Goal: Information Seeking & Learning: Check status

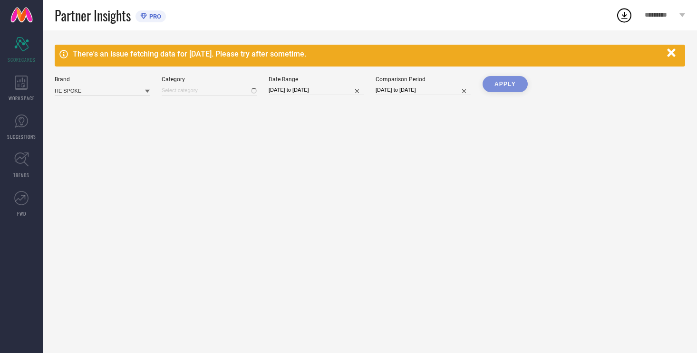
type input "All"
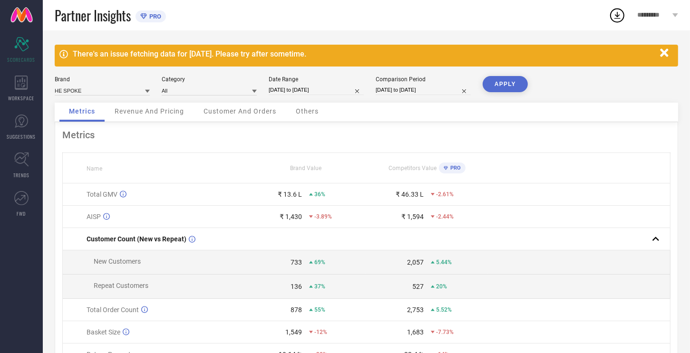
click at [309, 91] on input "[DATE] to [DATE]" at bounding box center [316, 90] width 95 height 10
select select "6"
select select "2025"
select select "7"
select select "2025"
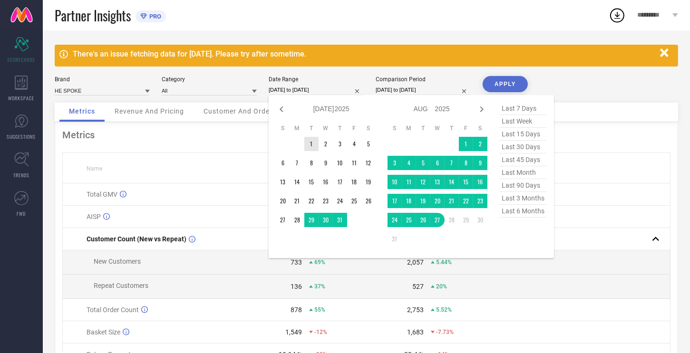
click at [312, 138] on td "1" at bounding box center [311, 144] width 14 height 14
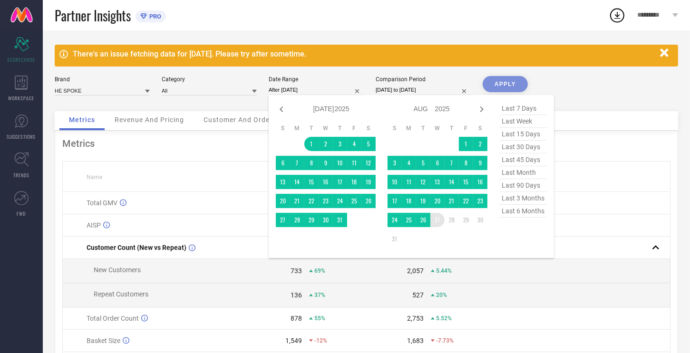
type input "[DATE] to [DATE]"
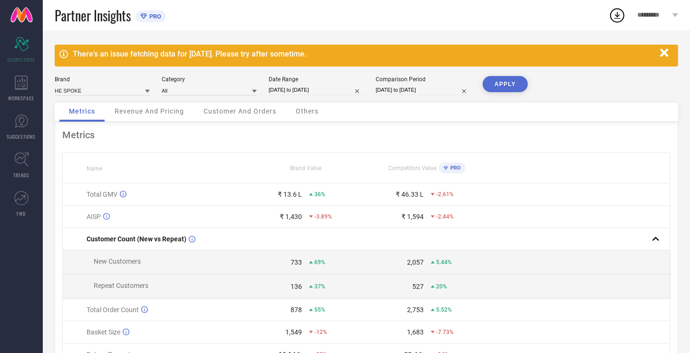
click at [511, 81] on button "APPLY" at bounding box center [505, 84] width 45 height 16
click at [283, 87] on input "[DATE] to [DATE]" at bounding box center [316, 90] width 95 height 10
select select "6"
select select "2025"
select select "7"
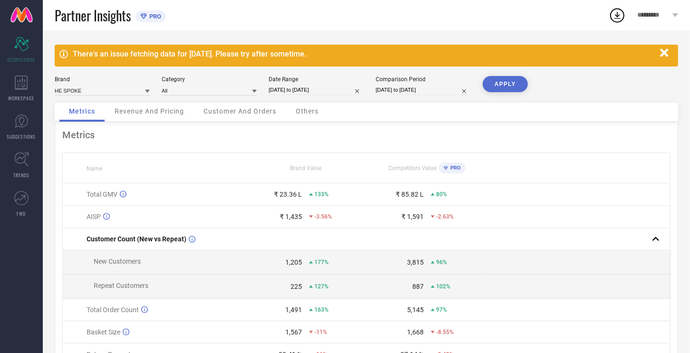
select select "2025"
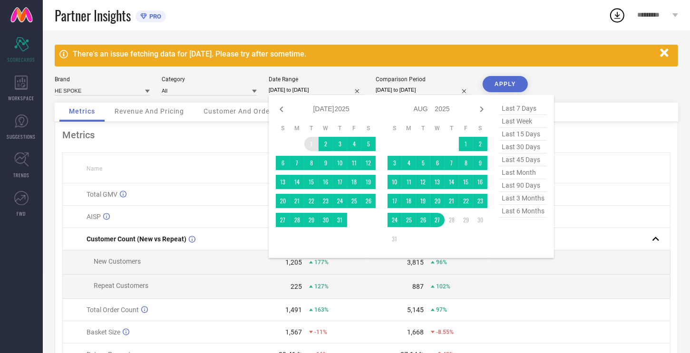
click at [312, 138] on td "1" at bounding box center [311, 144] width 14 height 14
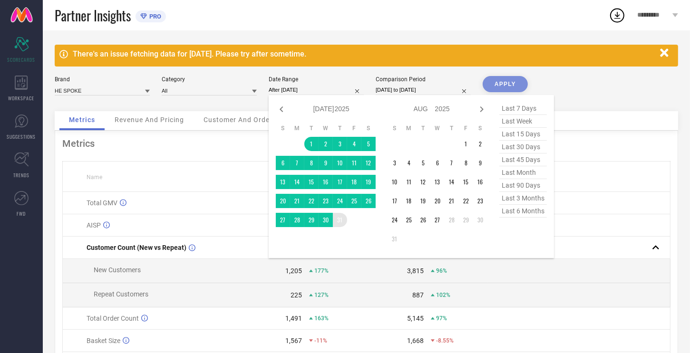
type input "[DATE] to [DATE]"
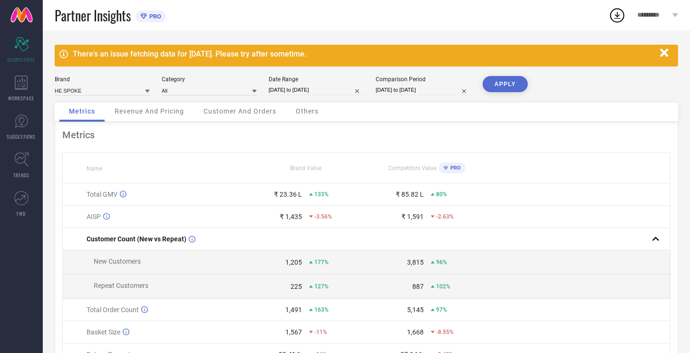
click at [514, 83] on button "APPLY" at bounding box center [505, 84] width 45 height 16
click at [19, 82] on icon at bounding box center [21, 83] width 13 height 14
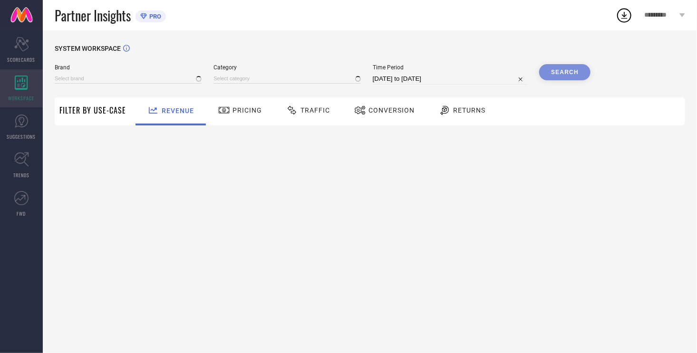
type input "HE SPOKE"
type input "All"
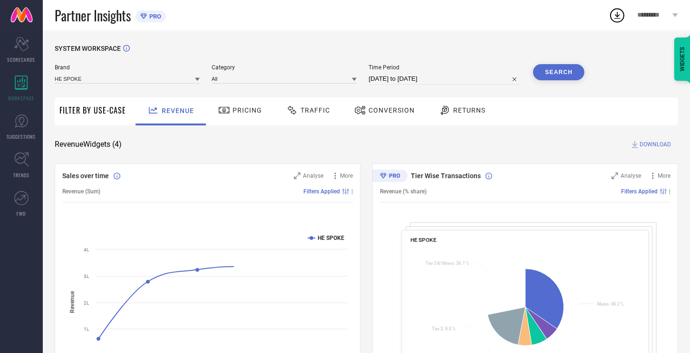
click at [488, 112] on div "Returns" at bounding box center [462, 112] width 70 height 28
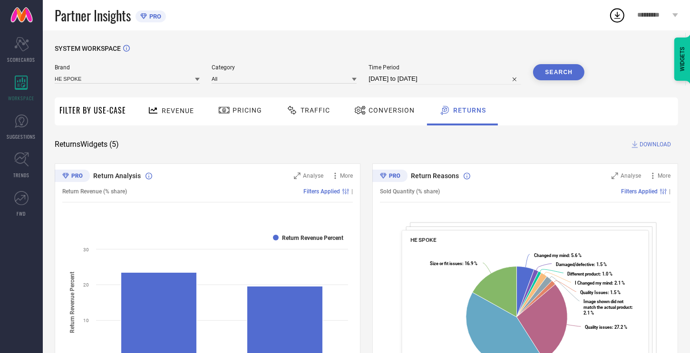
click at [415, 84] on input "[DATE] to [DATE]" at bounding box center [445, 78] width 153 height 11
select select "6"
select select "2025"
select select "7"
select select "2025"
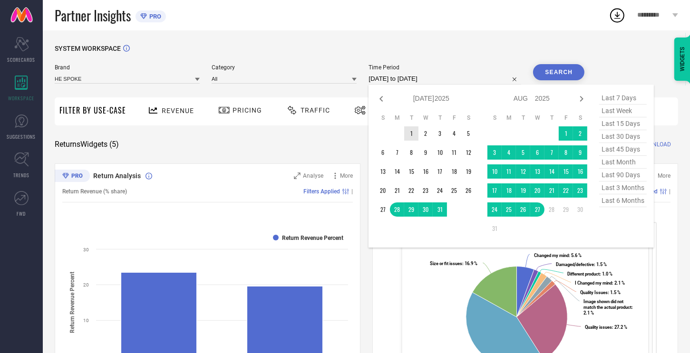
click at [413, 132] on td "1" at bounding box center [411, 134] width 14 height 14
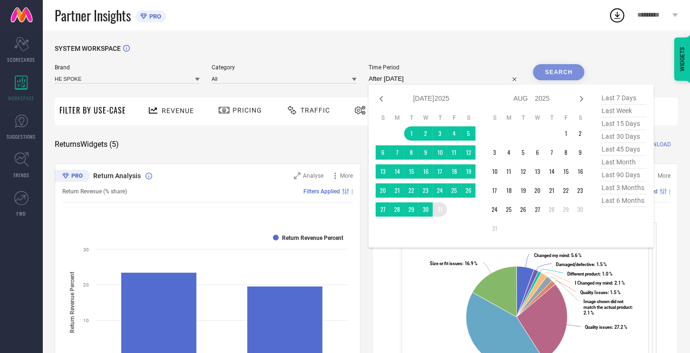
type input "[DATE] to [DATE]"
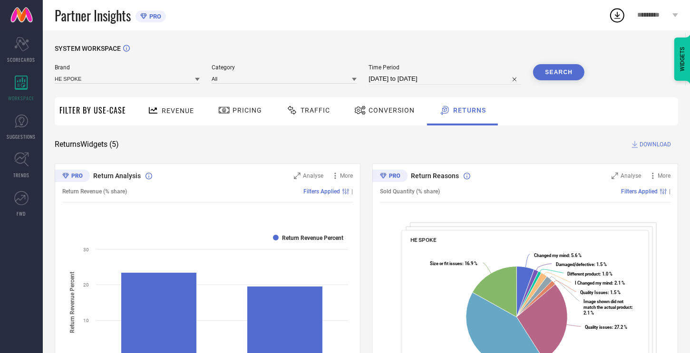
click at [564, 75] on button "Search" at bounding box center [558, 72] width 51 height 16
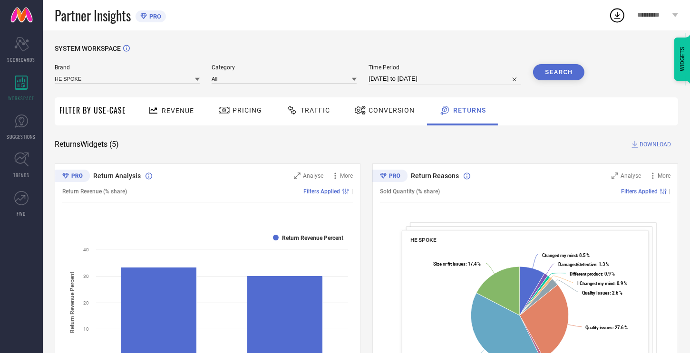
click at [399, 82] on input "[DATE] to [DATE]" at bounding box center [445, 78] width 153 height 11
select select "6"
select select "2025"
select select "7"
select select "2025"
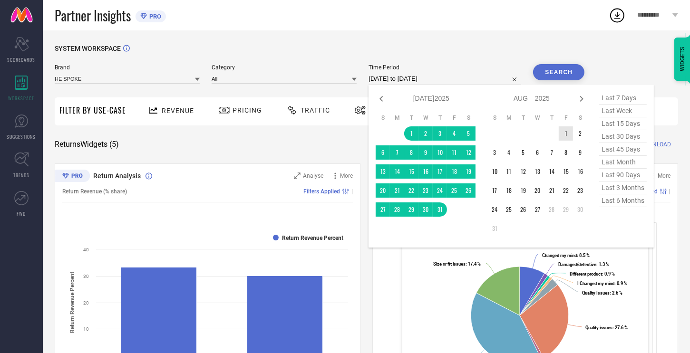
click at [565, 130] on td "1" at bounding box center [566, 134] width 14 height 14
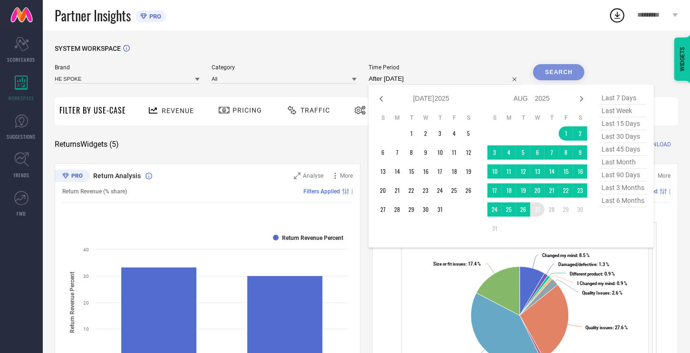
type input "[DATE] to [DATE]"
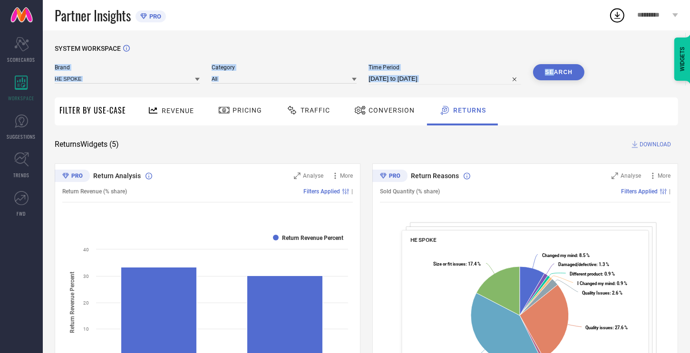
drag, startPoint x: 553, startPoint y: 62, endPoint x: 552, endPoint y: 74, distance: 11.5
click at [552, 74] on button "Search" at bounding box center [558, 72] width 51 height 16
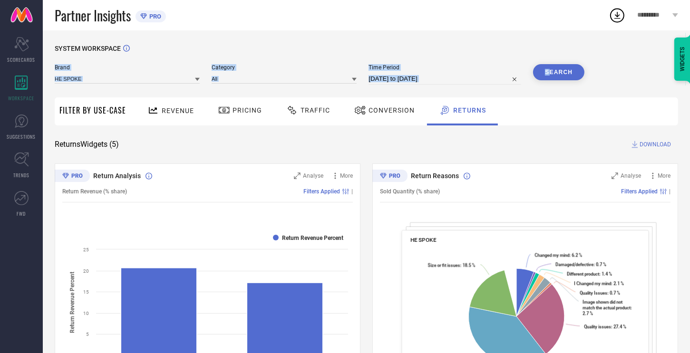
click at [289, 25] on div "Partner Insights PRO" at bounding box center [332, 15] width 554 height 30
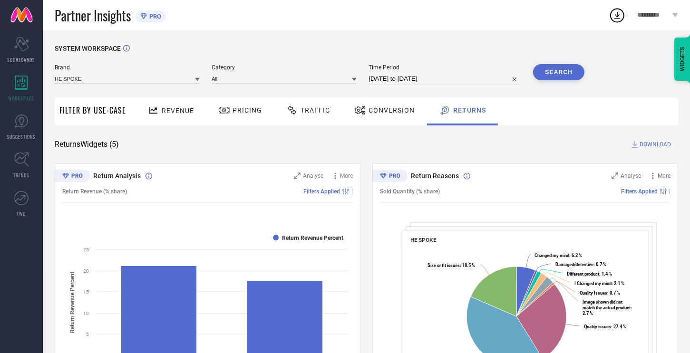
click at [452, 78] on input "[DATE] to [DATE]" at bounding box center [445, 78] width 153 height 11
select select "7"
select select "2025"
select select "8"
select select "2025"
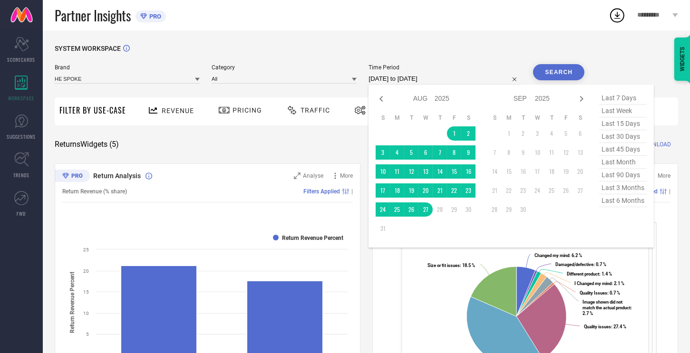
click at [621, 142] on span "last 30 days" at bounding box center [623, 136] width 48 height 13
type input "[DATE] to [DATE]"
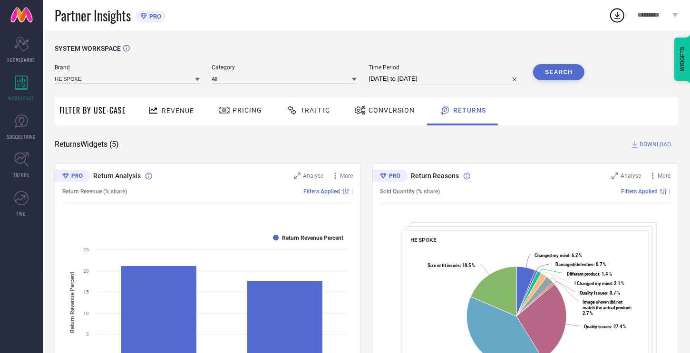
click at [566, 76] on button "Search" at bounding box center [558, 72] width 51 height 16
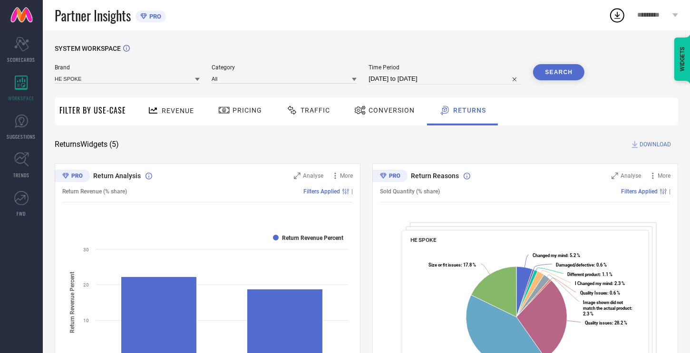
click at [386, 74] on input "[DATE] to [DATE]" at bounding box center [445, 78] width 153 height 11
select select "6"
select select "2025"
select select "7"
select select "2025"
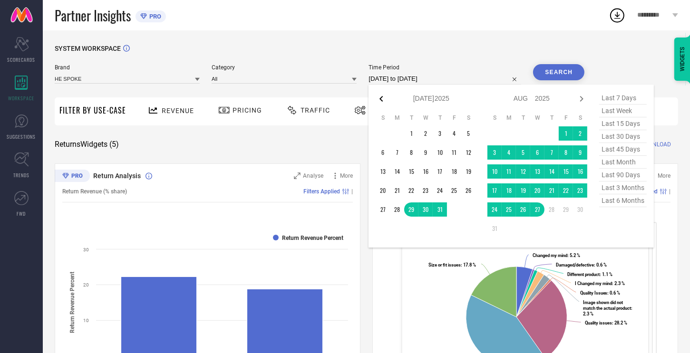
click at [385, 99] on icon at bounding box center [381, 98] width 11 height 11
select select "5"
select select "2025"
select select "6"
select select "2025"
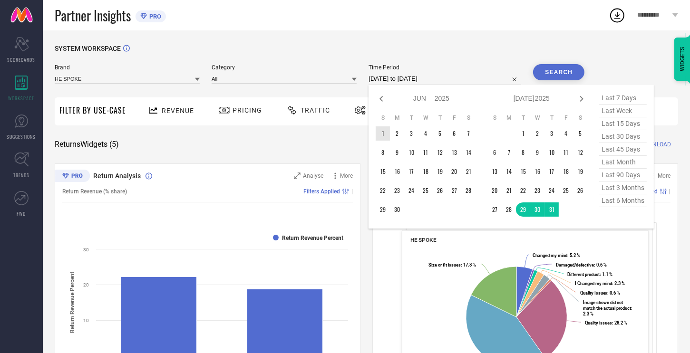
click at [387, 127] on table "S M T W T F S 1 2 3 4 5 6 7 8 9 10 11 12 13 14 15 16 17 18 19 20 21 22 23 24 25…" at bounding box center [426, 165] width 100 height 112
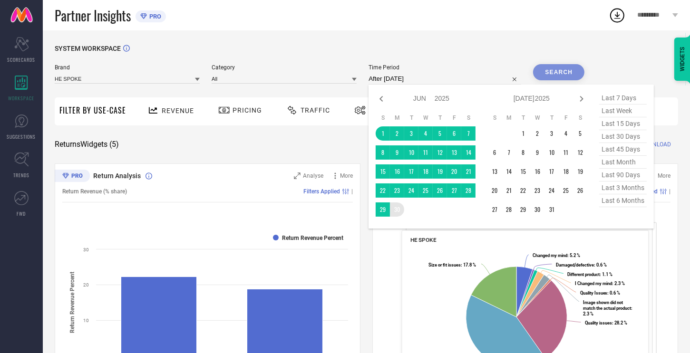
type input "[DATE] to [DATE]"
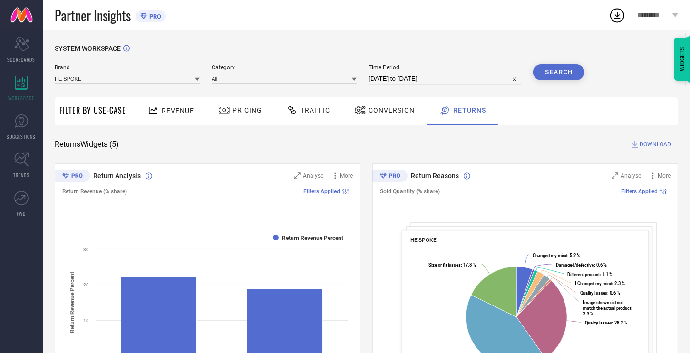
click at [563, 79] on button "Search" at bounding box center [558, 72] width 51 height 16
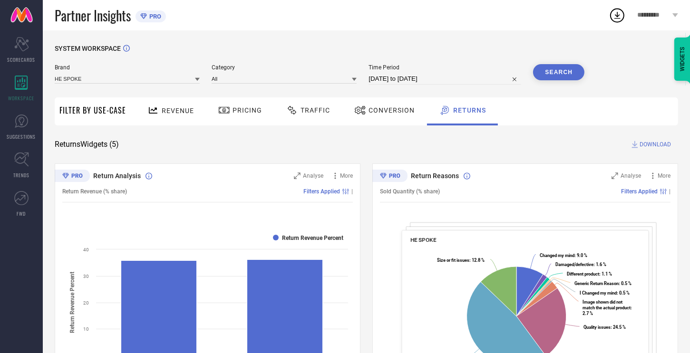
click at [432, 76] on input "[DATE] to [DATE]" at bounding box center [445, 78] width 153 height 11
select select "5"
select select "2025"
select select "6"
select select "2025"
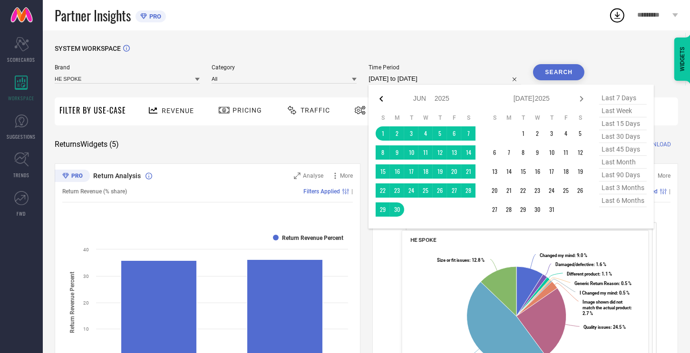
click at [380, 101] on icon at bounding box center [381, 98] width 11 height 11
select select "4"
select select "2025"
select select "5"
select select "2025"
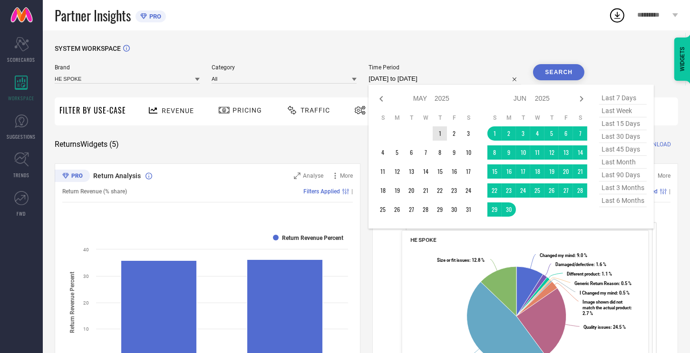
click at [436, 132] on td "1" at bounding box center [440, 134] width 14 height 14
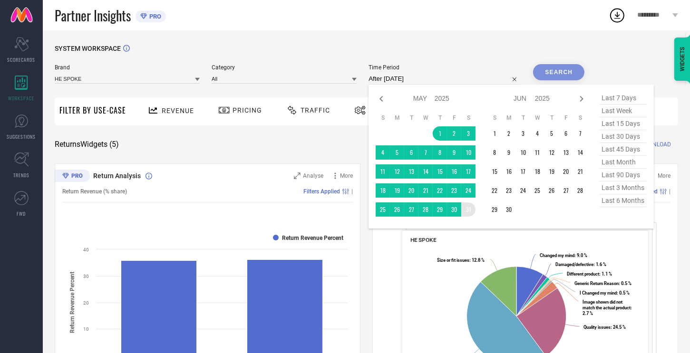
type input "[DATE] to [DATE]"
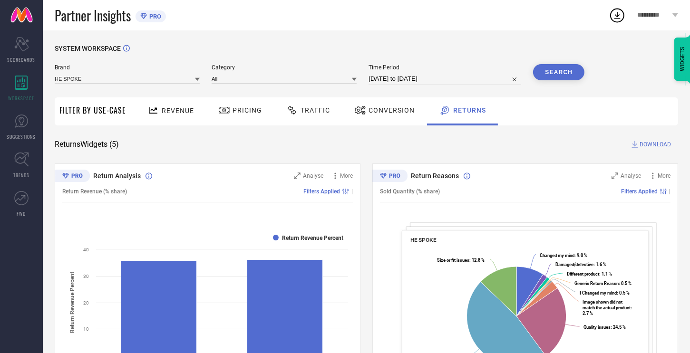
click at [559, 73] on button "Search" at bounding box center [558, 72] width 51 height 16
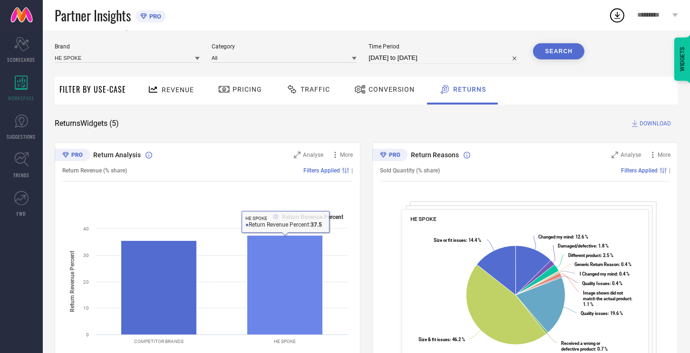
scroll to position [23, 0]
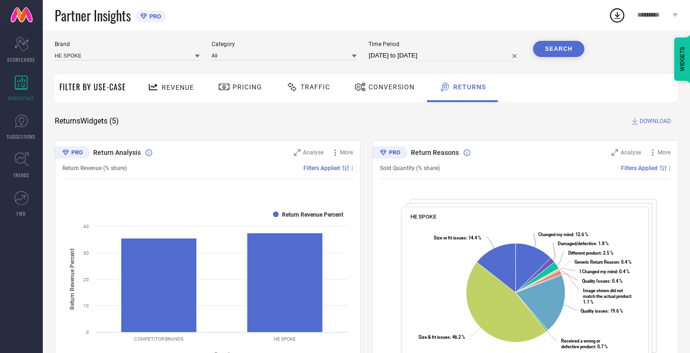
click at [382, 53] on input "[DATE] to [DATE]" at bounding box center [445, 55] width 153 height 11
select select "4"
select select "2025"
select select "5"
select select "2025"
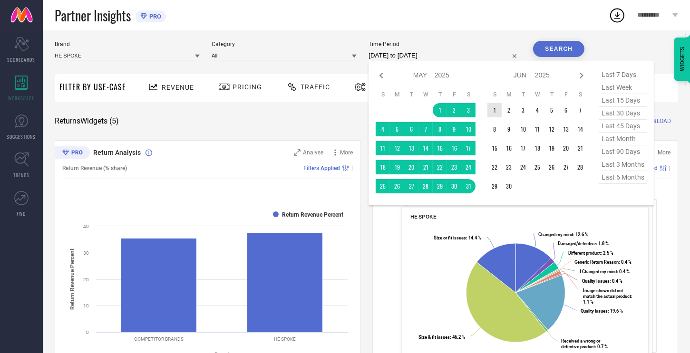
click at [496, 109] on td "1" at bounding box center [495, 110] width 14 height 14
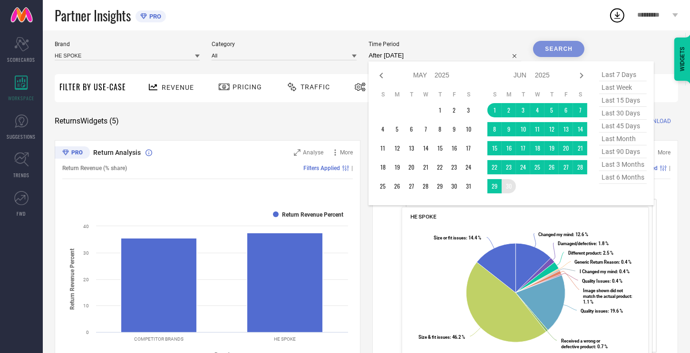
type input "[DATE] to [DATE]"
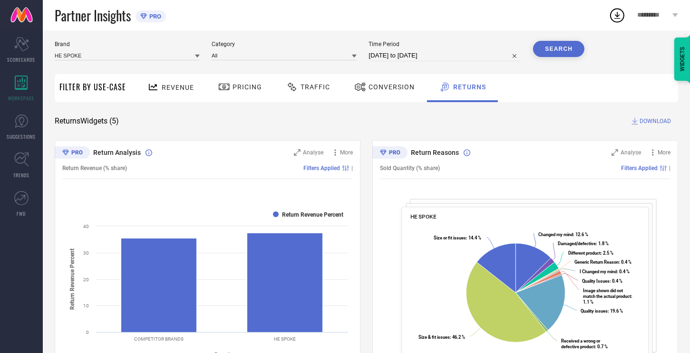
click at [554, 43] on button "Search" at bounding box center [558, 49] width 51 height 16
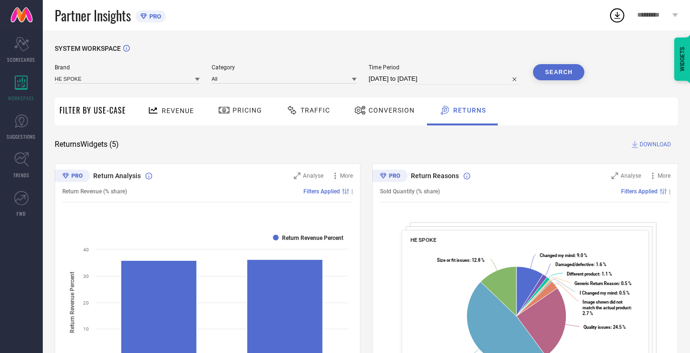
click at [451, 81] on input "[DATE] to [DATE]" at bounding box center [445, 78] width 153 height 11
select select "5"
select select "2025"
select select "6"
select select "2025"
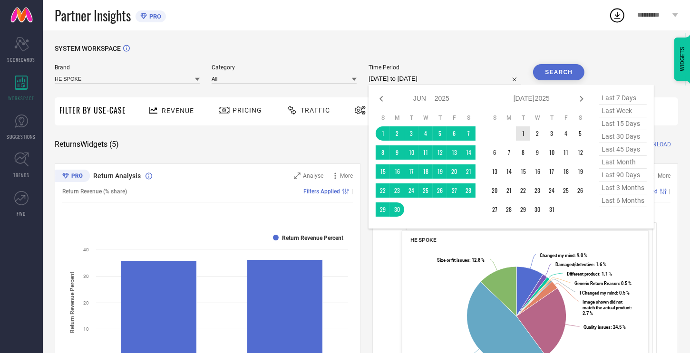
click at [523, 127] on td "1" at bounding box center [523, 134] width 14 height 14
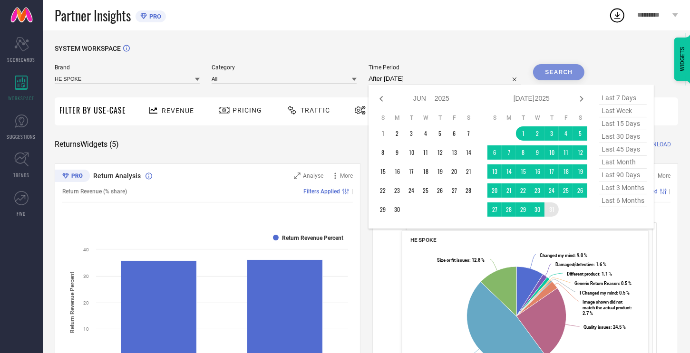
type input "[DATE] to [DATE]"
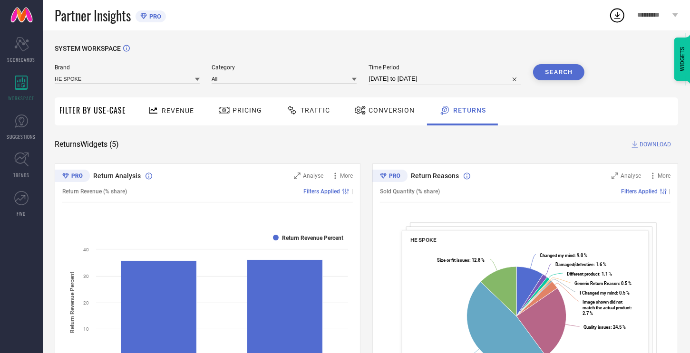
click at [547, 76] on button "Search" at bounding box center [558, 72] width 51 height 16
